Goal: Task Accomplishment & Management: Manage account settings

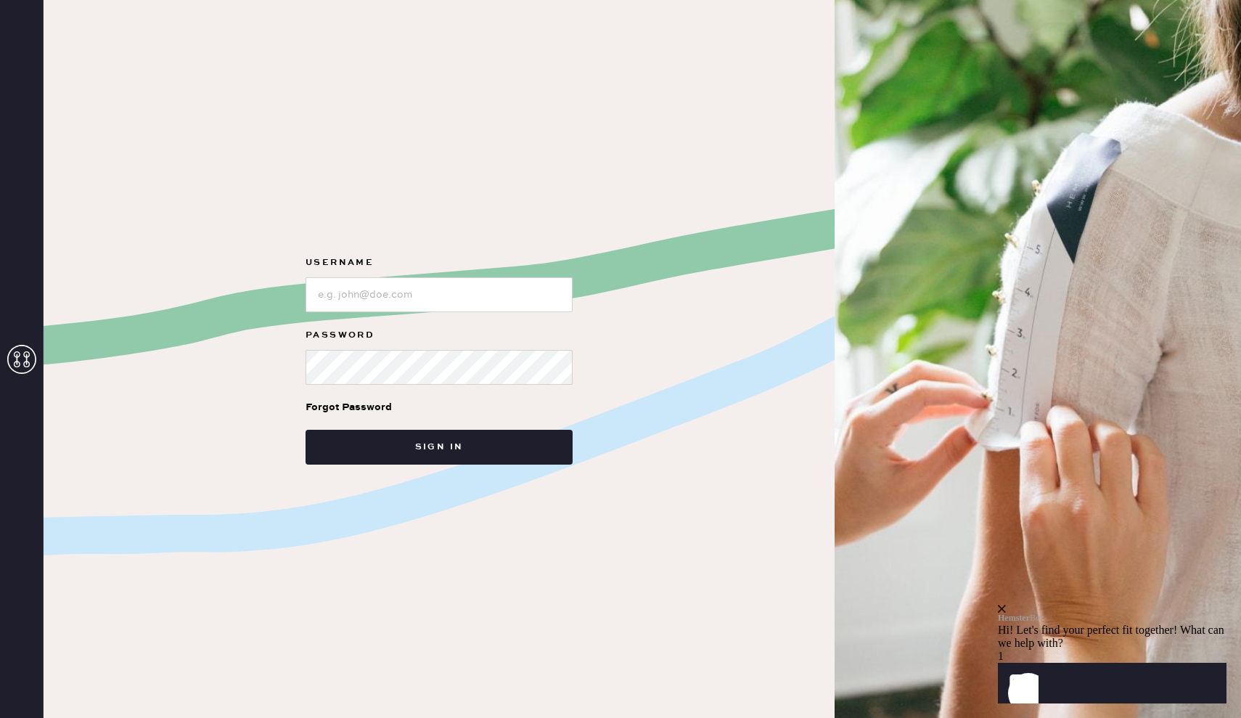
click at [357, 406] on div "Forgot Password" at bounding box center [349, 407] width 86 height 16
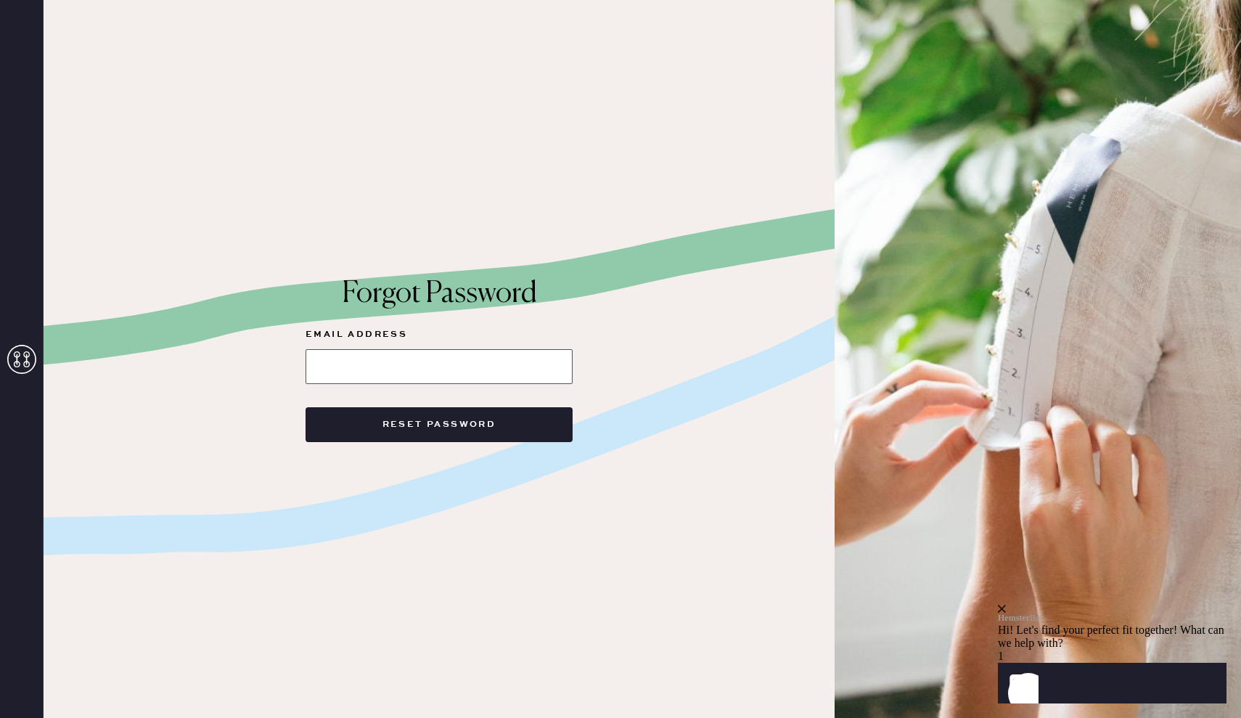
click at [356, 364] on input at bounding box center [439, 366] width 267 height 35
type input "gaylealexishope@gmail.com"
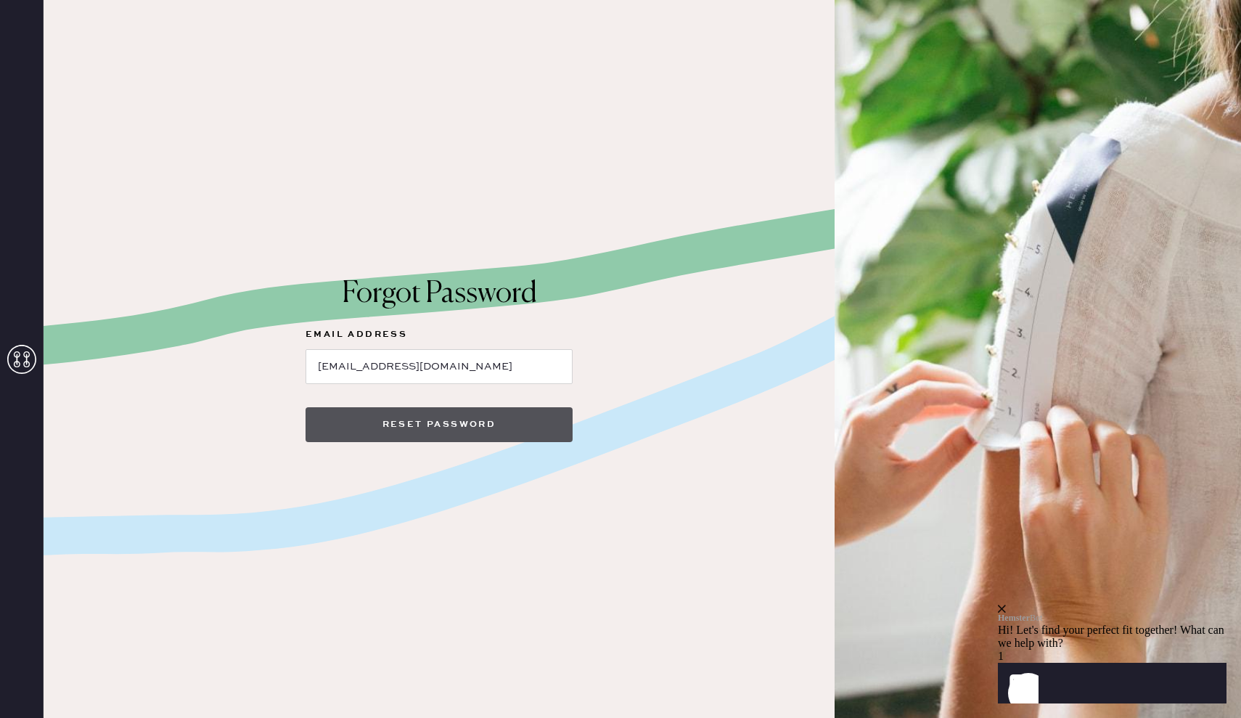
click at [470, 420] on button "Reset Password" at bounding box center [439, 424] width 267 height 35
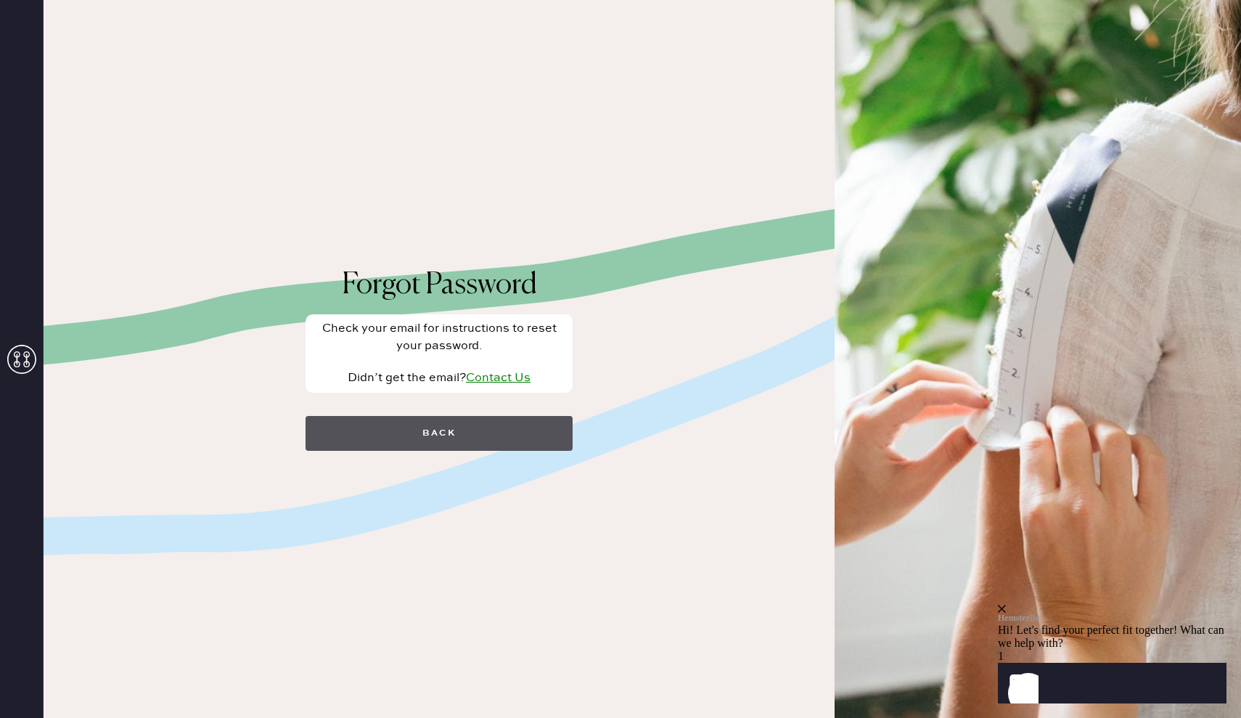
click at [472, 435] on button "Back" at bounding box center [439, 433] width 267 height 35
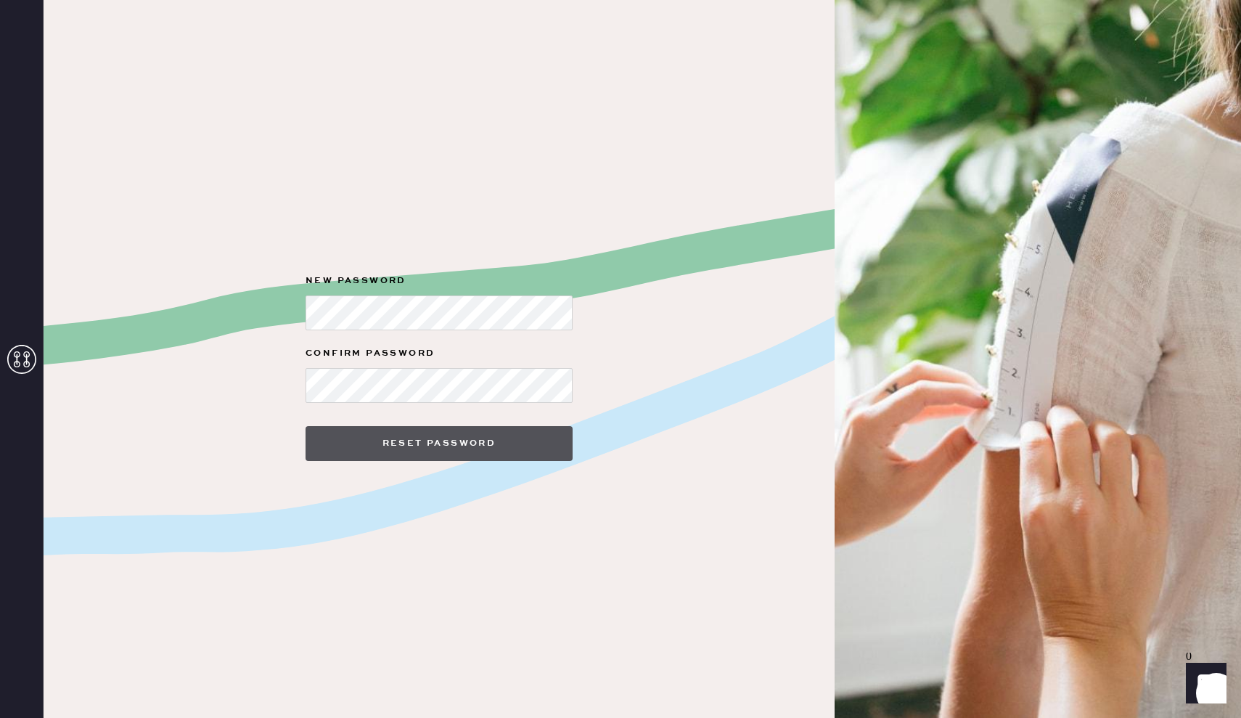
click at [426, 439] on button "Reset Password" at bounding box center [439, 443] width 267 height 35
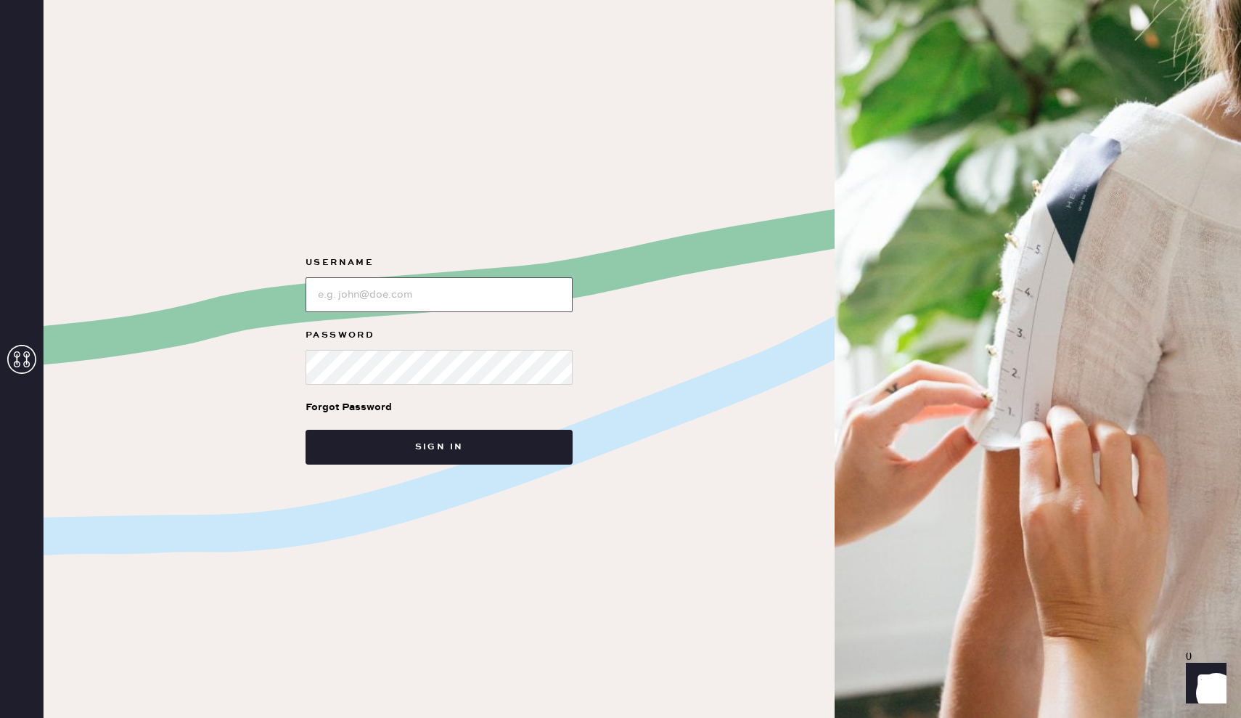
type input "[EMAIL_ADDRESS][DOMAIN_NAME]"
click at [439, 446] on button "Sign in" at bounding box center [439, 447] width 267 height 35
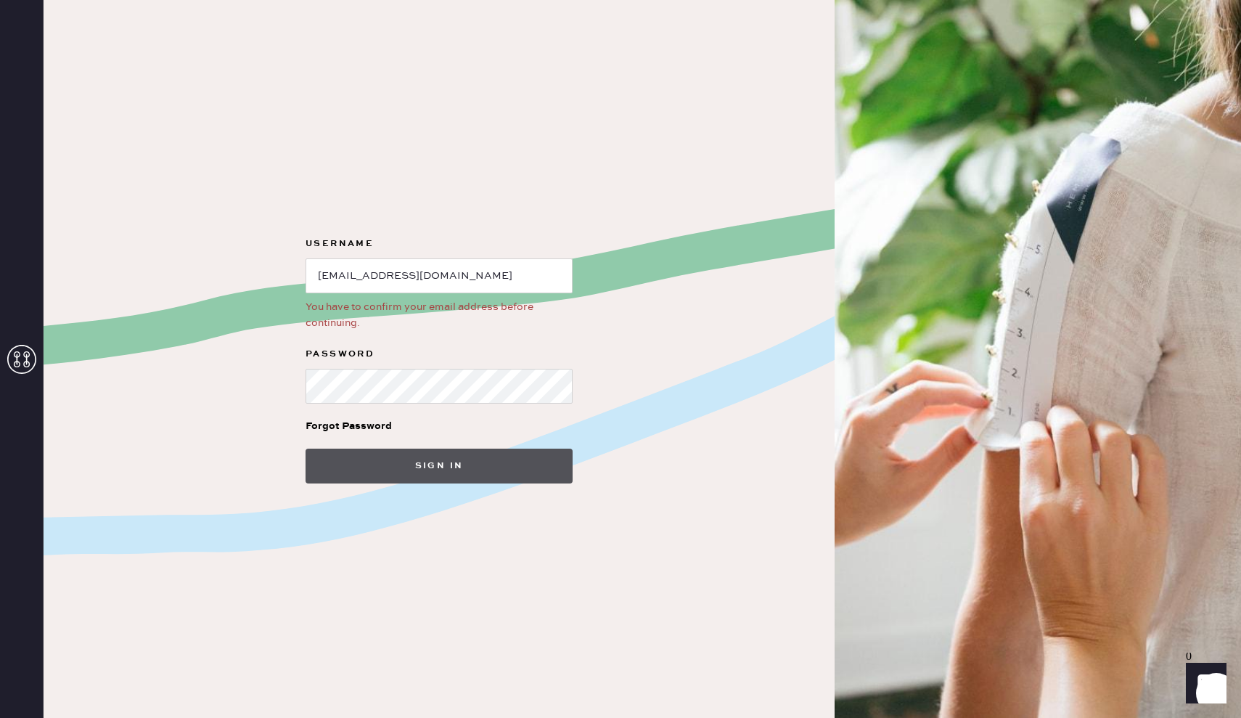
click at [424, 461] on button "Sign in" at bounding box center [439, 465] width 267 height 35
